Goal: Transaction & Acquisition: Obtain resource

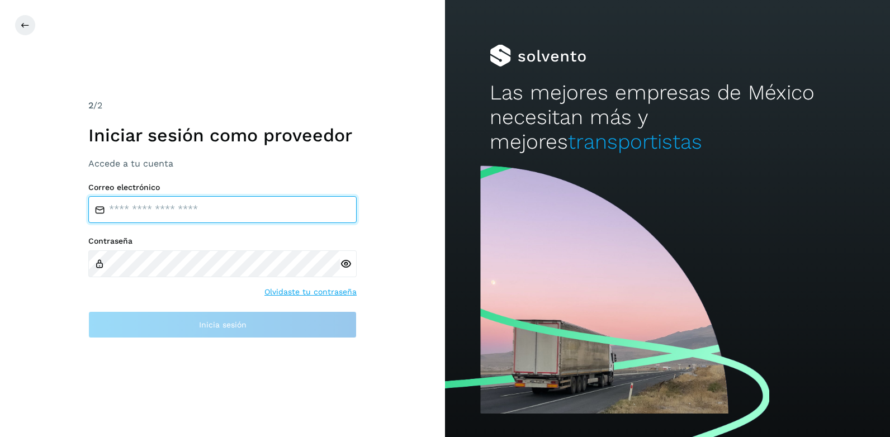
click at [137, 215] on input "email" at bounding box center [222, 209] width 268 height 27
type input "*"
type input "**********"
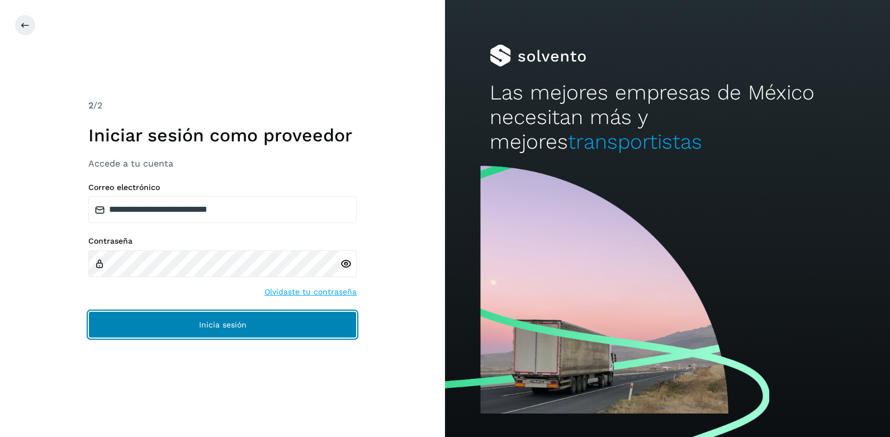
click at [215, 326] on span "Inicia sesión" at bounding box center [223, 325] width 48 height 8
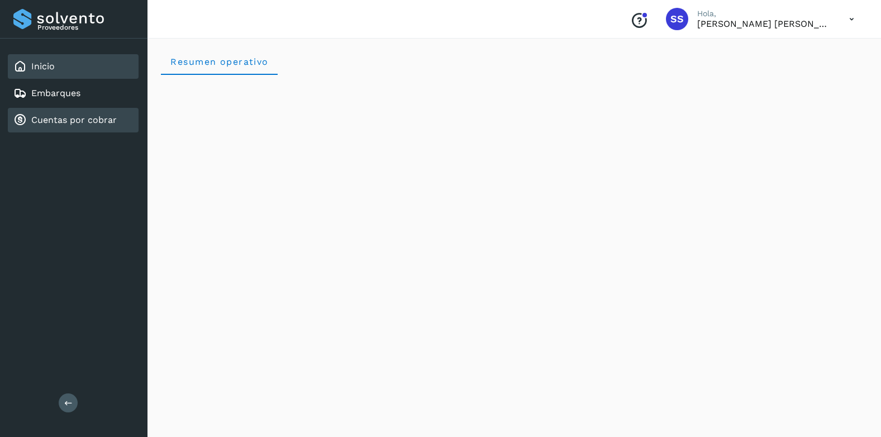
click at [57, 121] on link "Cuentas por cobrar" at bounding box center [74, 120] width 86 height 11
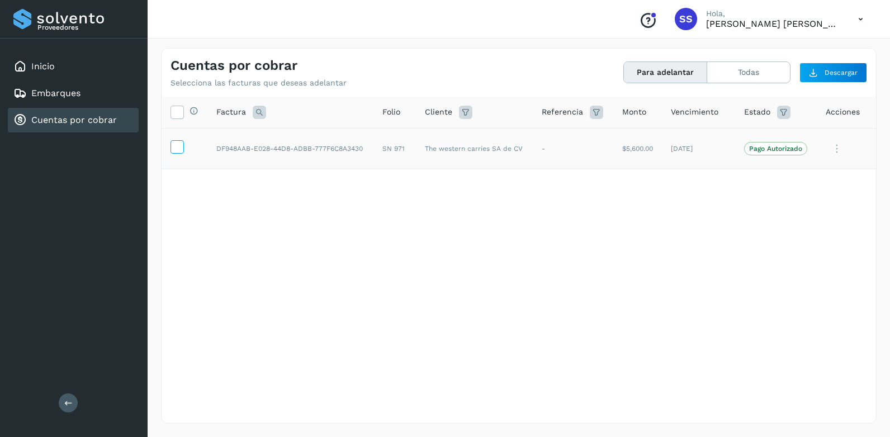
click at [181, 149] on icon at bounding box center [177, 146] width 12 height 12
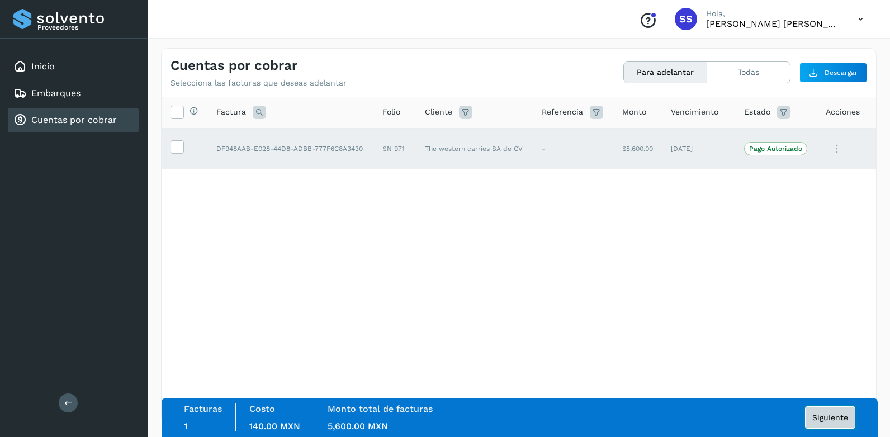
click at [822, 414] on span "Siguiente" at bounding box center [830, 418] width 36 height 8
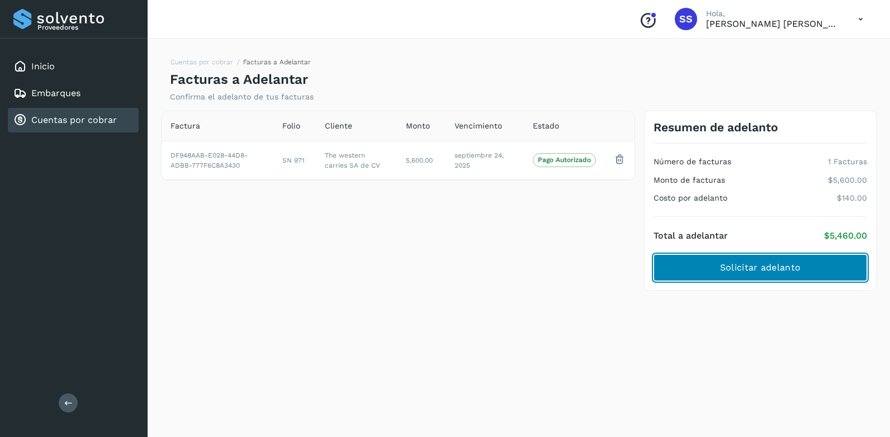
click at [738, 265] on span "Solicitar adelanto" at bounding box center [760, 268] width 80 height 12
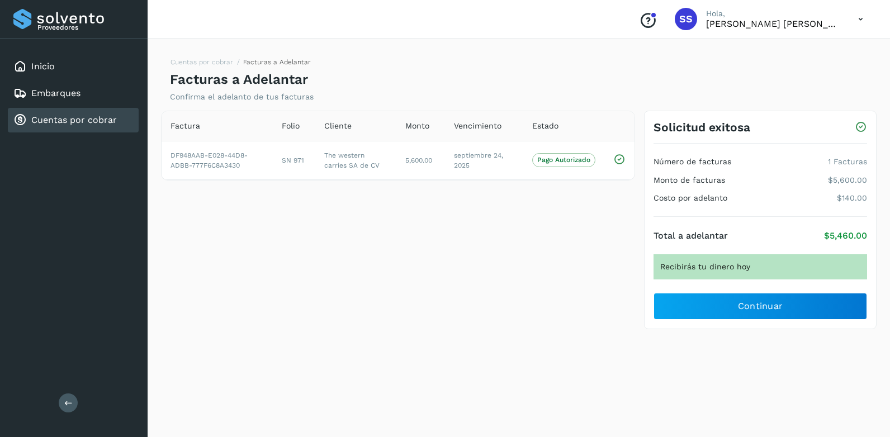
click at [858, 19] on icon at bounding box center [860, 19] width 23 height 23
click at [858, 19] on div at bounding box center [445, 218] width 890 height 437
click at [50, 68] on link "Inicio" at bounding box center [42, 66] width 23 height 11
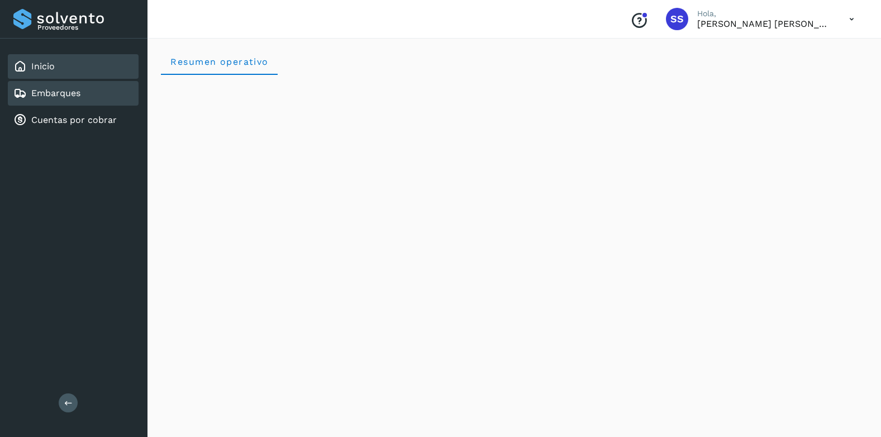
click at [69, 92] on link "Embarques" at bounding box center [55, 93] width 49 height 11
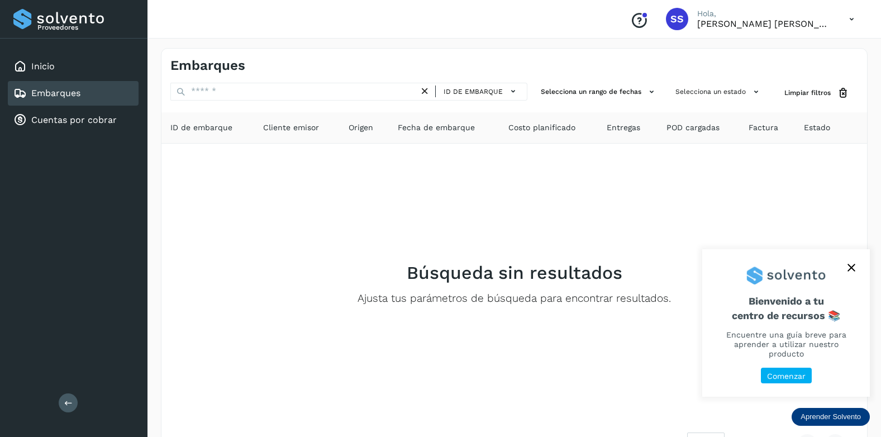
click at [850, 272] on icon "close," at bounding box center [851, 267] width 7 height 7
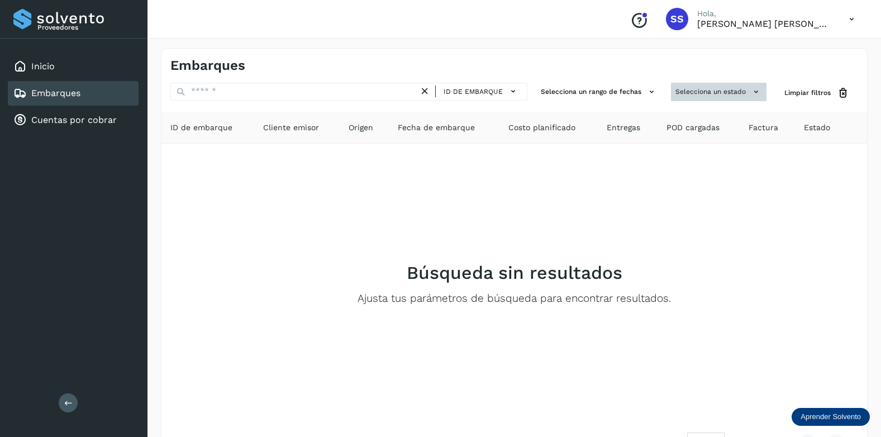
click at [756, 91] on icon at bounding box center [757, 92] width 12 height 12
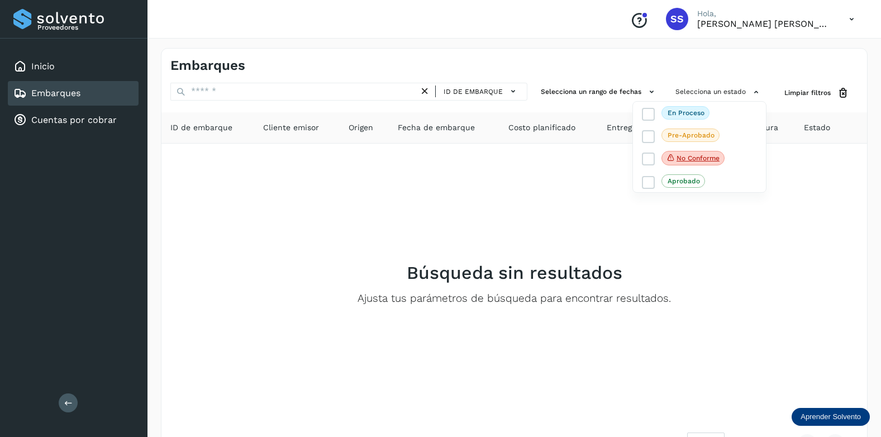
click at [798, 247] on div at bounding box center [440, 218] width 881 height 437
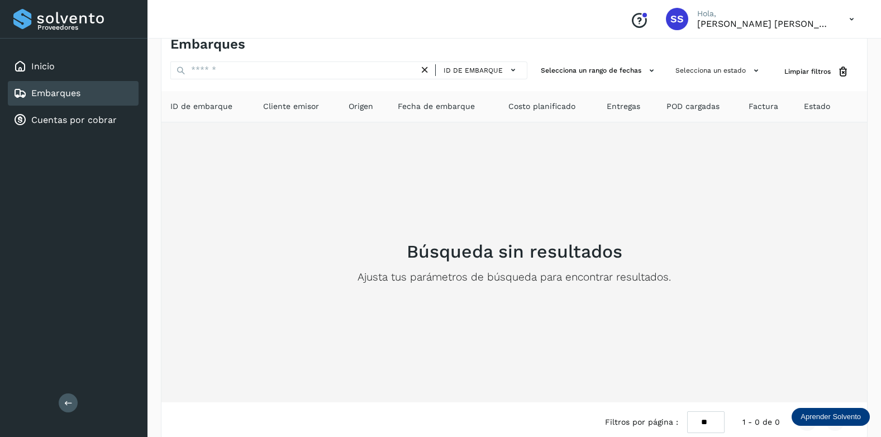
scroll to position [40, 0]
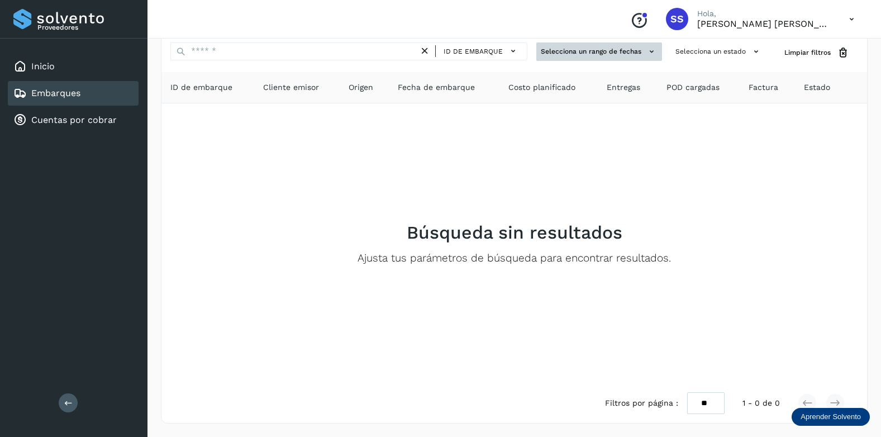
click at [652, 51] on icon at bounding box center [652, 52] width 12 height 12
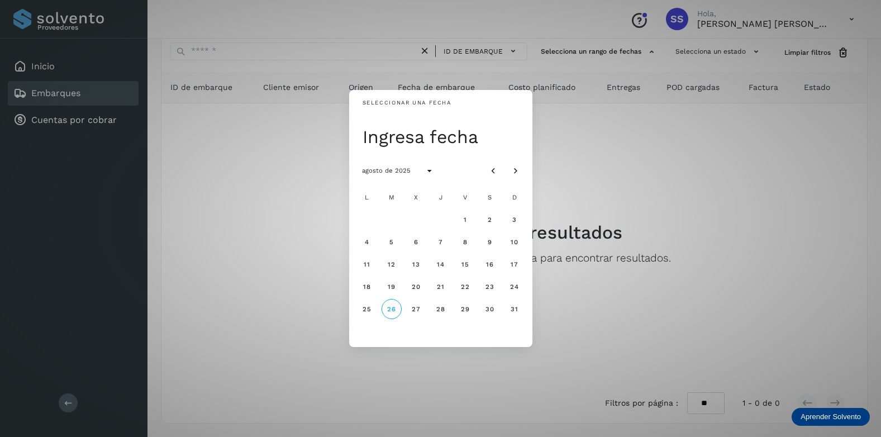
click at [647, 198] on div "Seleccionar una fecha Ingresa fecha agosto de 2025 L M X J V S D 1 2 3 4 5 6 7 …" at bounding box center [440, 218] width 881 height 437
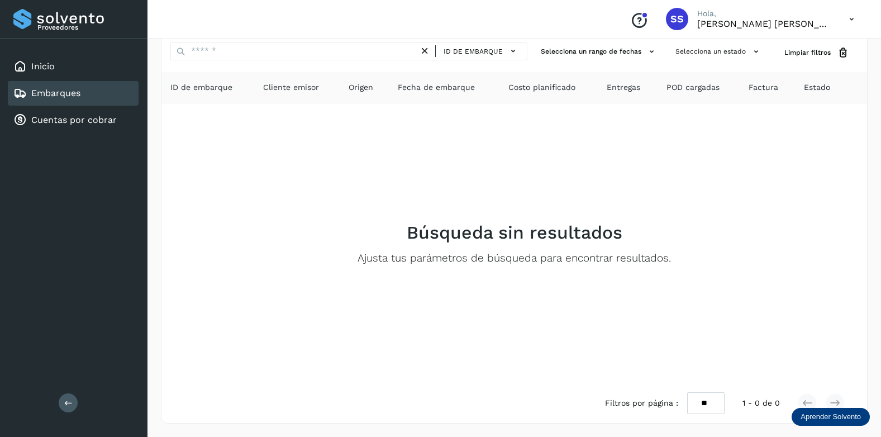
click at [58, 135] on div "Inicio Embarques Cuentas por cobrar" at bounding box center [74, 94] width 148 height 110
click at [61, 117] on link "Cuentas por cobrar" at bounding box center [74, 120] width 86 height 11
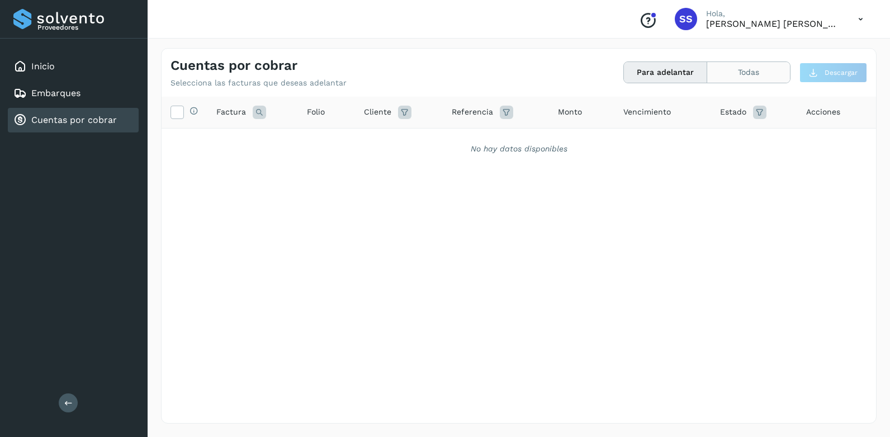
click at [755, 73] on button "Todas" at bounding box center [748, 72] width 83 height 21
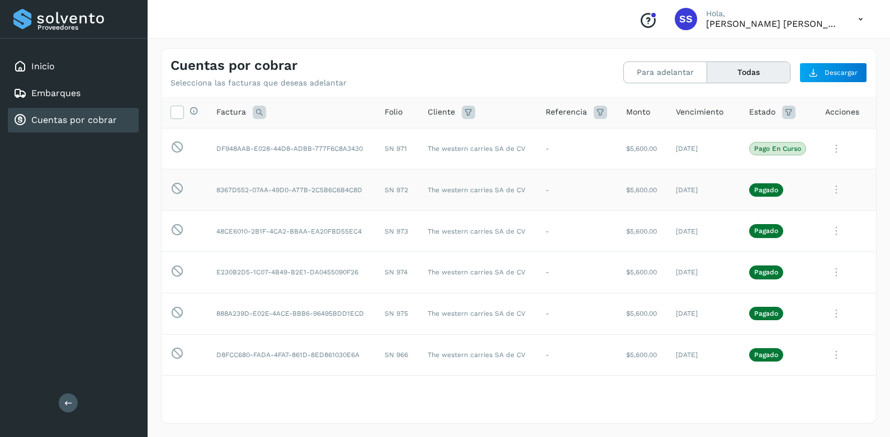
click at [829, 160] on icon at bounding box center [836, 148] width 22 height 23
click at [775, 262] on button "C.Solvento" at bounding box center [799, 261] width 133 height 22
